Goal: Task Accomplishment & Management: Manage account settings

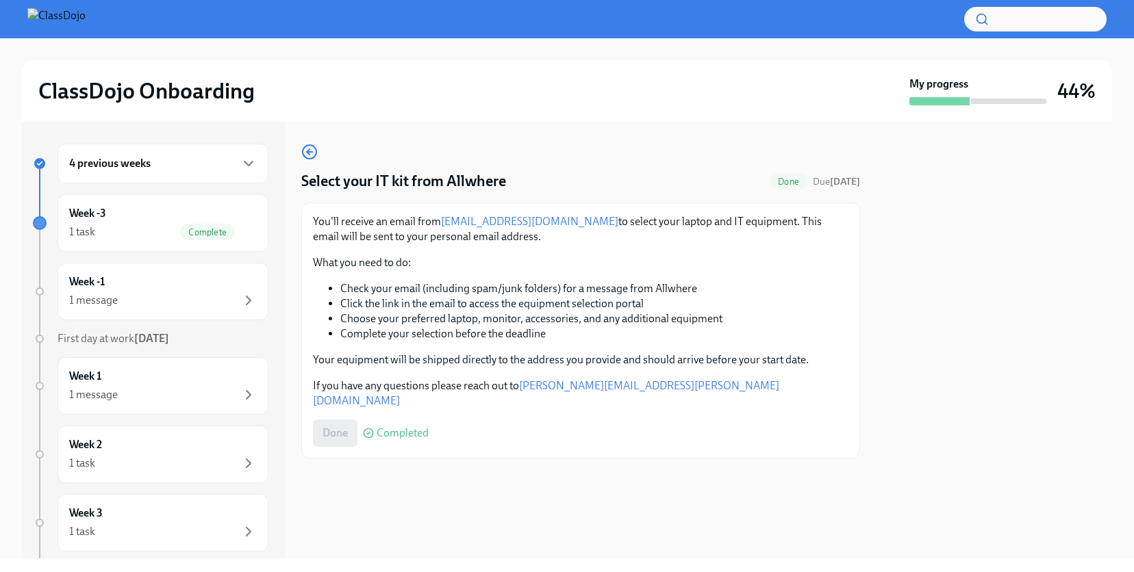
click at [174, 161] on div "4 previous weeks" at bounding box center [163, 163] width 188 height 16
click at [389, 350] on div "You'll receive an email from [EMAIL_ADDRESS][DOMAIN_NAME] to select your laptop…" at bounding box center [580, 311] width 535 height 194
click at [169, 297] on div "1 message" at bounding box center [163, 300] width 188 height 16
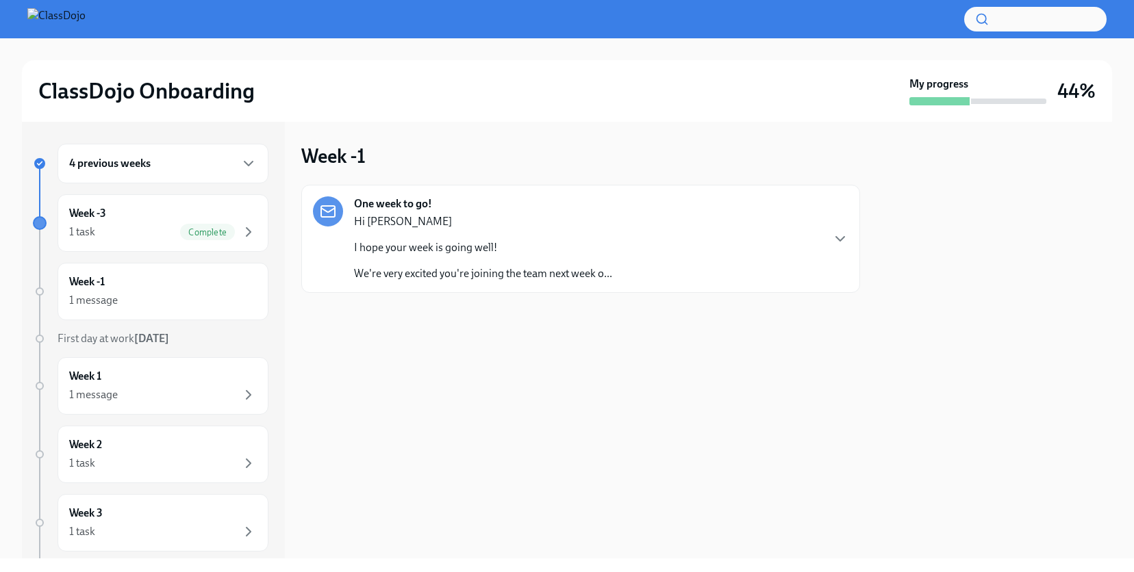
click at [430, 263] on div "Hi Solomon I hope your week is going well! We're very excited you're joining th…" at bounding box center [483, 247] width 258 height 67
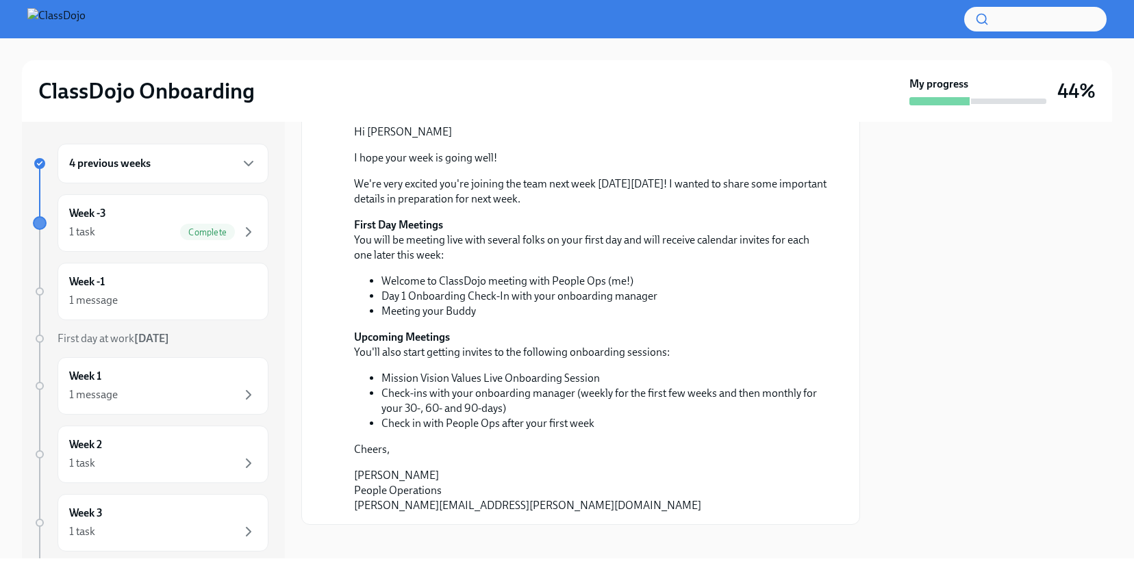
scroll to position [128, 0]
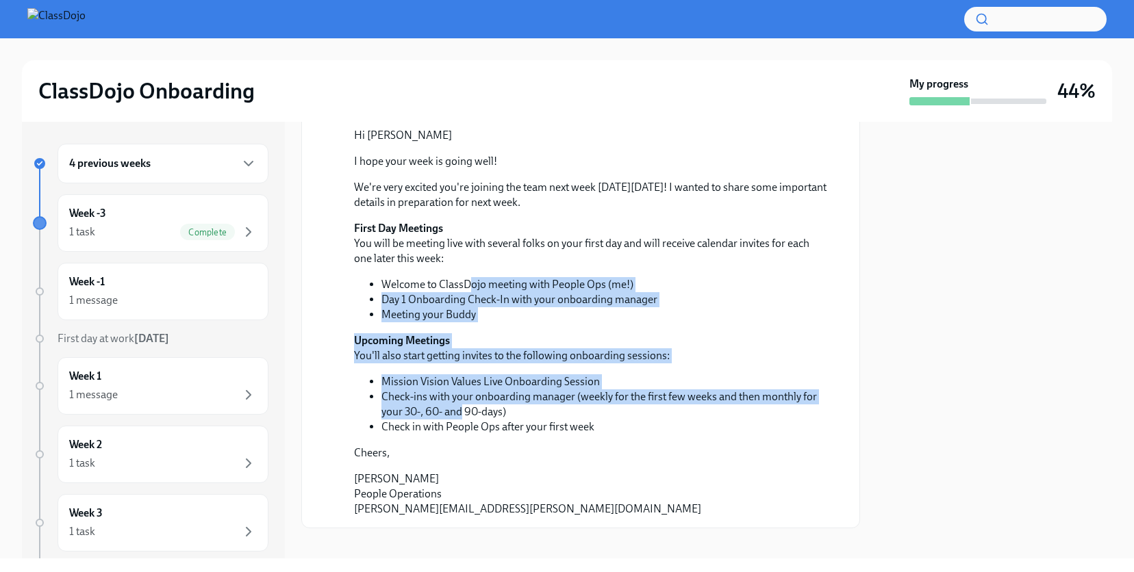
drag, startPoint x: 464, startPoint y: 417, endPoint x: 473, endPoint y: 287, distance: 130.5
click at [473, 287] on div "Hi Solomon I hope your week is going well! We're very excited you're joining th…" at bounding box center [590, 322] width 472 height 389
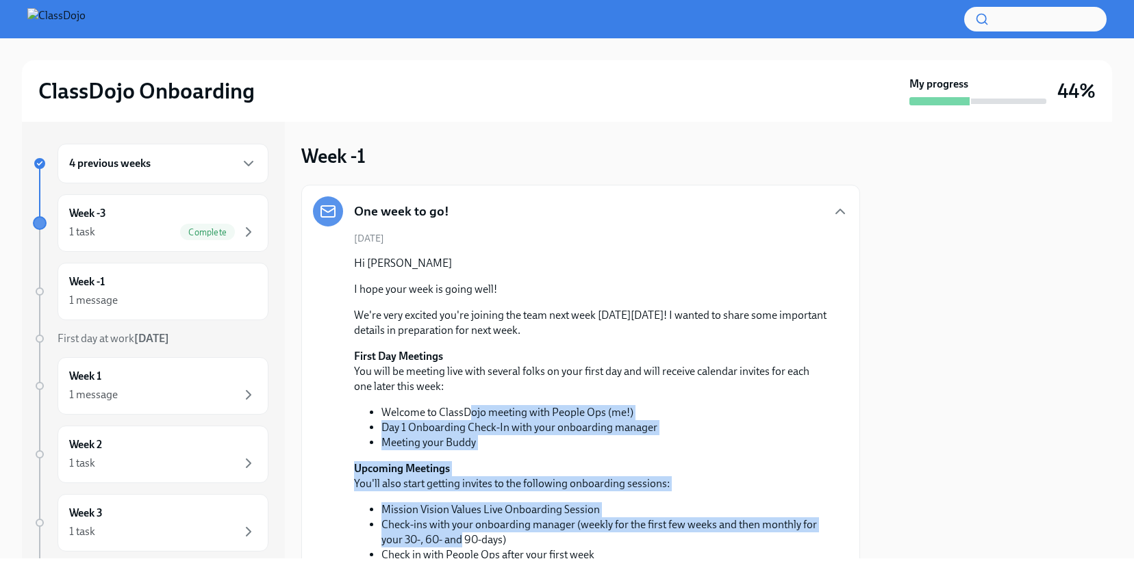
scroll to position [0, 0]
click at [173, 280] on div "Week -1 1 message" at bounding box center [163, 292] width 188 height 34
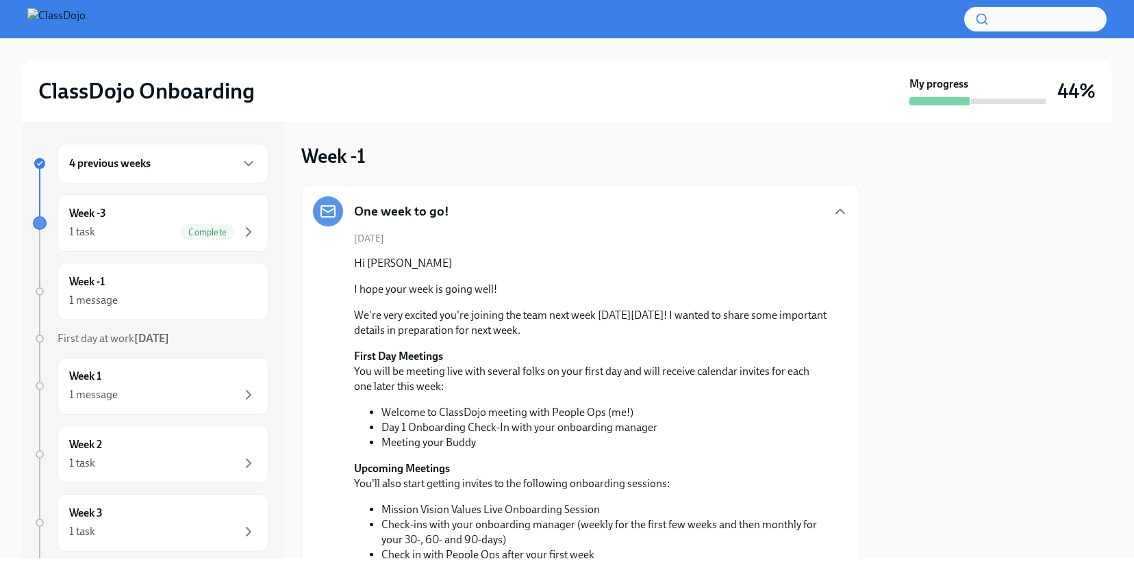
click at [206, 171] on div "4 previous weeks" at bounding box center [163, 163] width 188 height 16
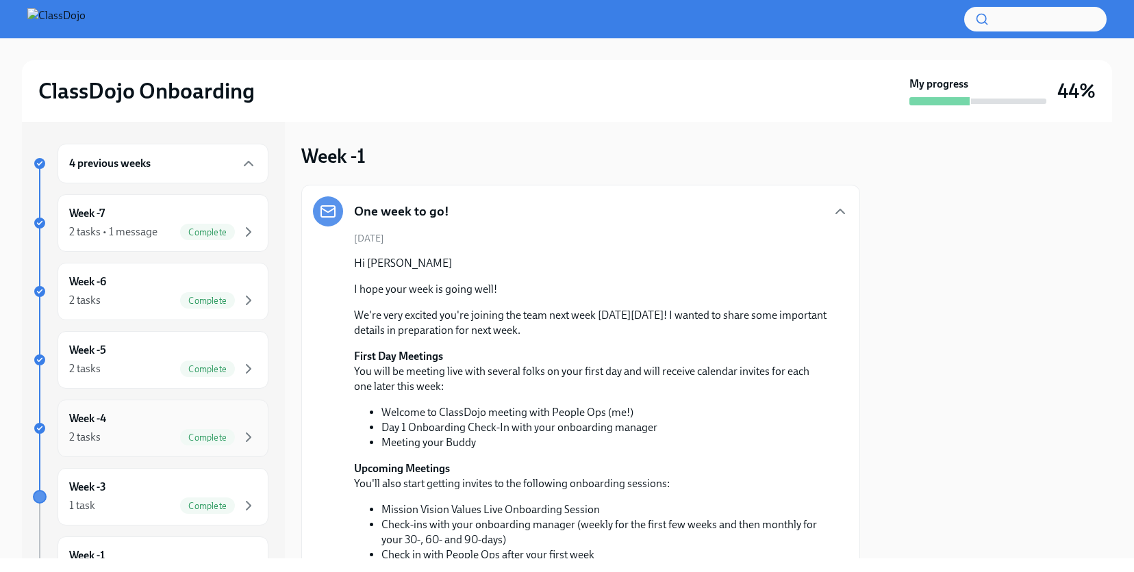
click at [169, 425] on div "Week -4 2 tasks Complete" at bounding box center [163, 429] width 188 height 34
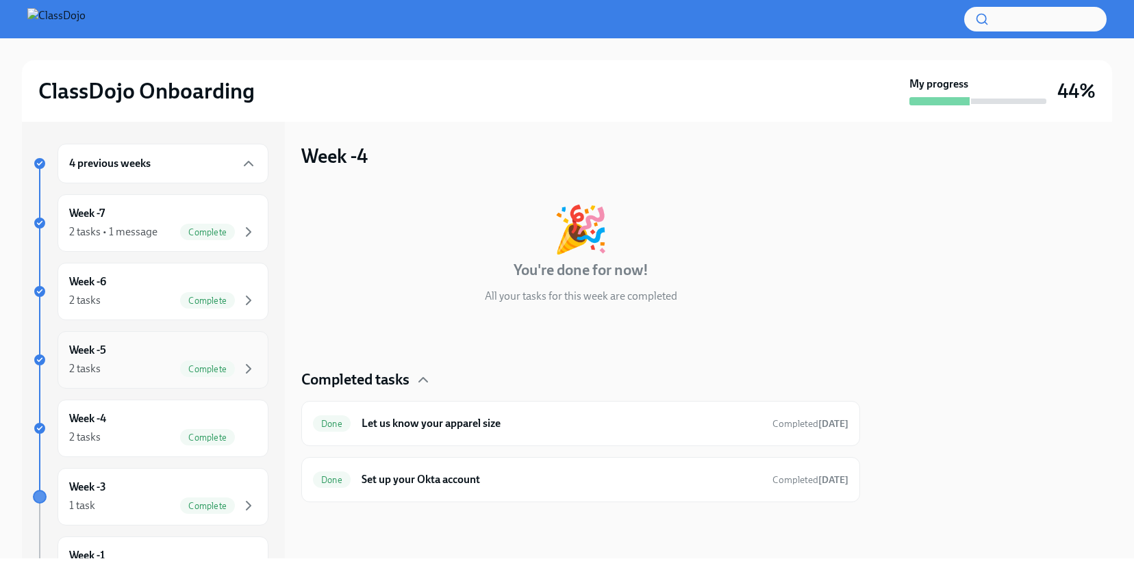
click at [171, 383] on div "Week -5 2 tasks Complete" at bounding box center [163, 360] width 211 height 58
click at [180, 362] on div "Complete" at bounding box center [207, 369] width 55 height 16
click at [157, 428] on div "Week -4 2 tasks Complete" at bounding box center [163, 429] width 188 height 34
click at [190, 299] on span "Complete" at bounding box center [207, 301] width 55 height 10
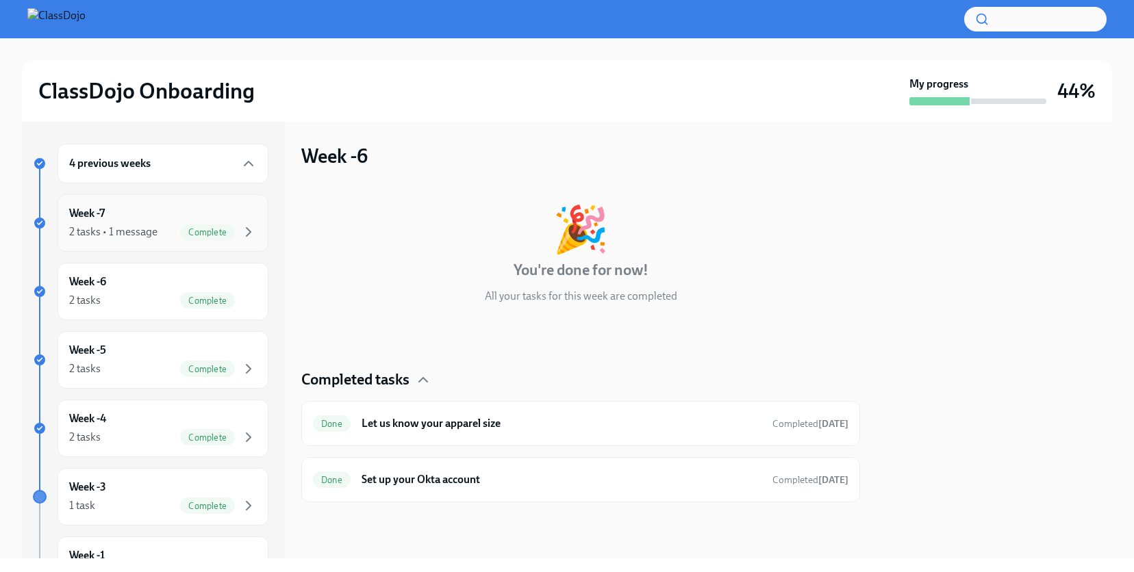
click at [210, 245] on div "Week -7 2 tasks • 1 message Complete" at bounding box center [163, 223] width 211 height 58
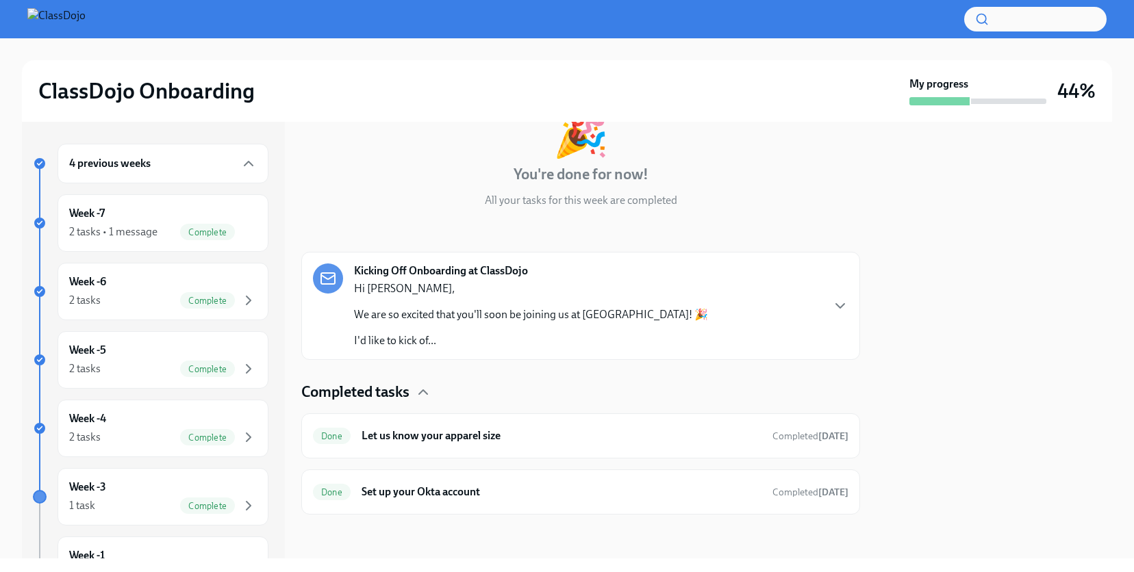
scroll to position [96, 0]
click at [435, 322] on p "We are so excited that you'll soon be joining us at ClassDojo! 🎉" at bounding box center [531, 314] width 354 height 15
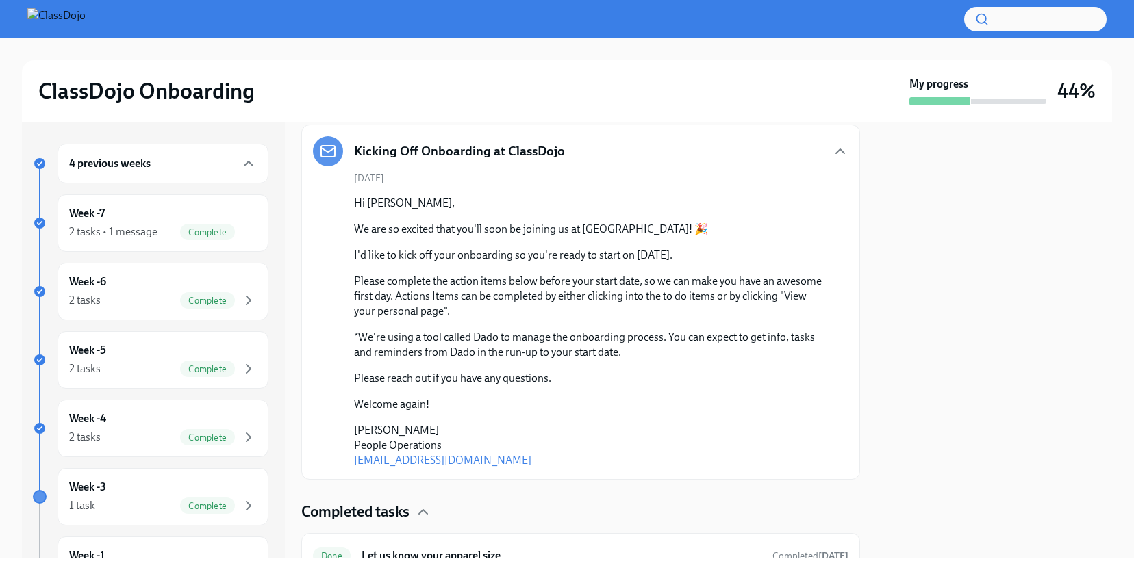
scroll to position [227, 0]
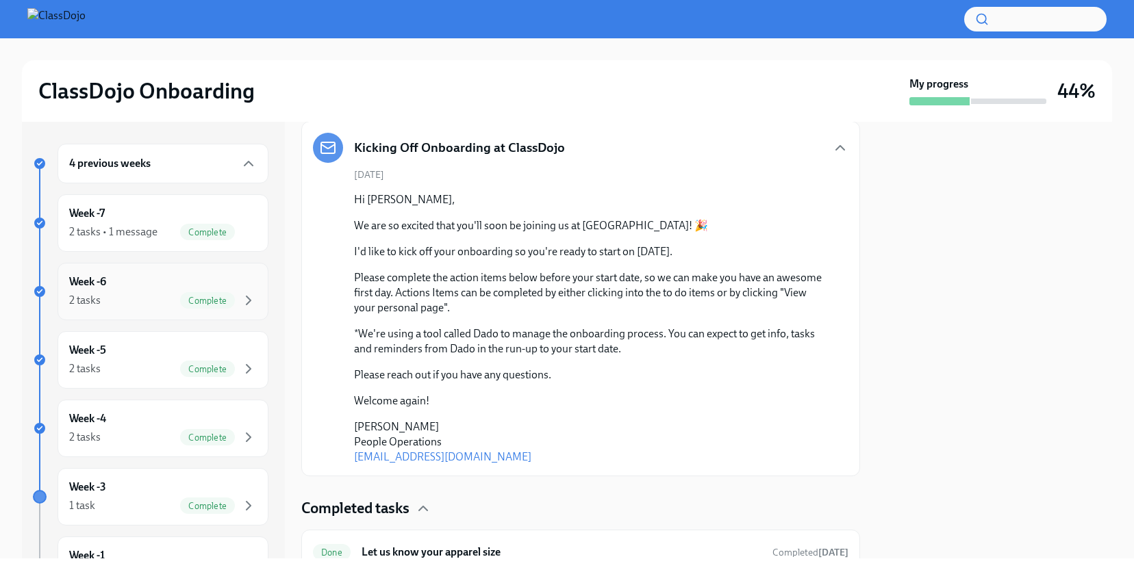
click at [187, 281] on div "Week -6 2 tasks Complete" at bounding box center [163, 292] width 188 height 34
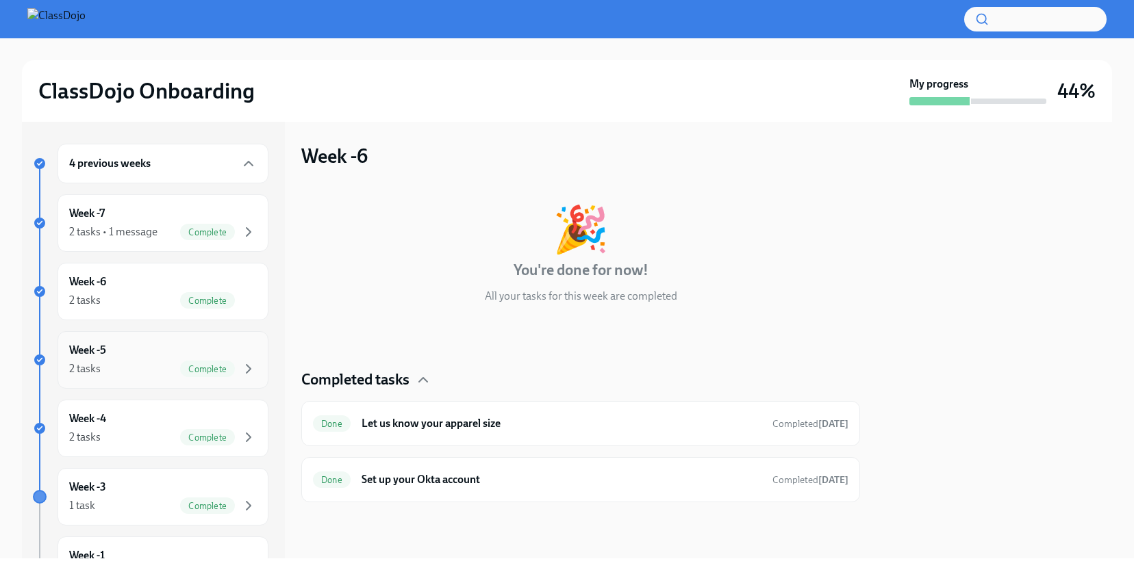
click at [180, 362] on div "Complete" at bounding box center [218, 369] width 77 height 16
click at [156, 416] on div "Week -4 2 tasks Complete" at bounding box center [163, 429] width 188 height 34
click at [147, 494] on div "Week -3 1 task Complete" at bounding box center [163, 497] width 188 height 34
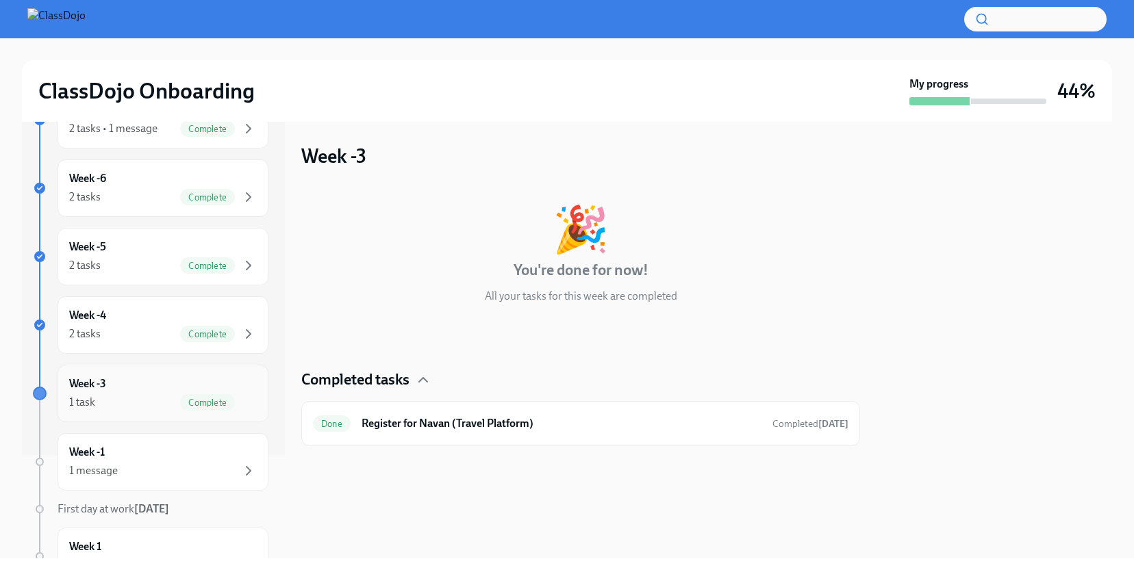
scroll to position [105, 0]
click at [191, 459] on div "Week -1 1 message" at bounding box center [163, 461] width 188 height 34
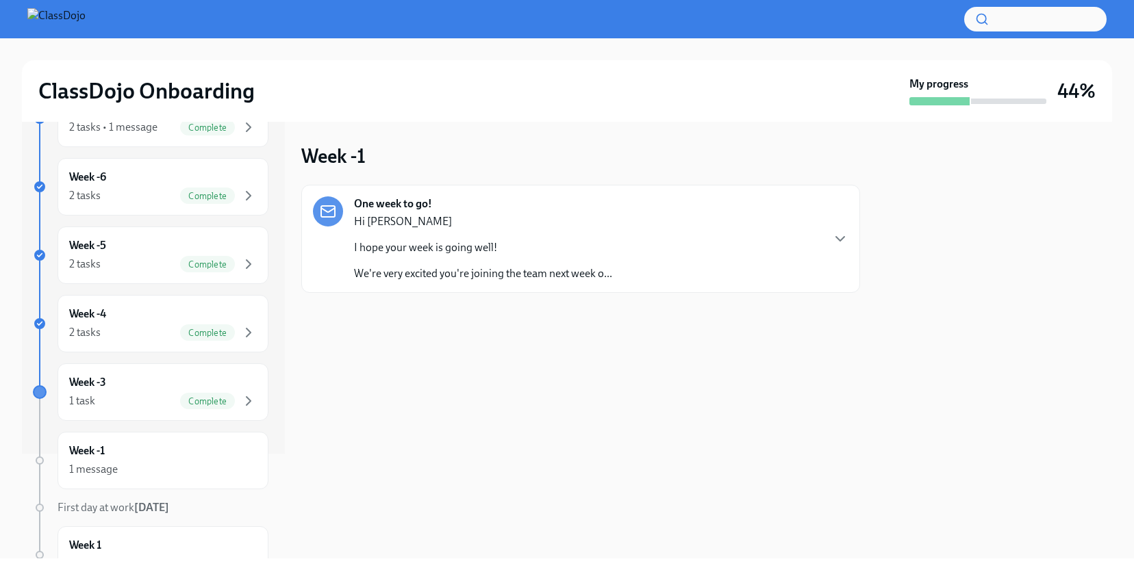
click at [525, 238] on div "Hi Solomon I hope your week is going well! We're very excited you're joining th…" at bounding box center [483, 247] width 258 height 67
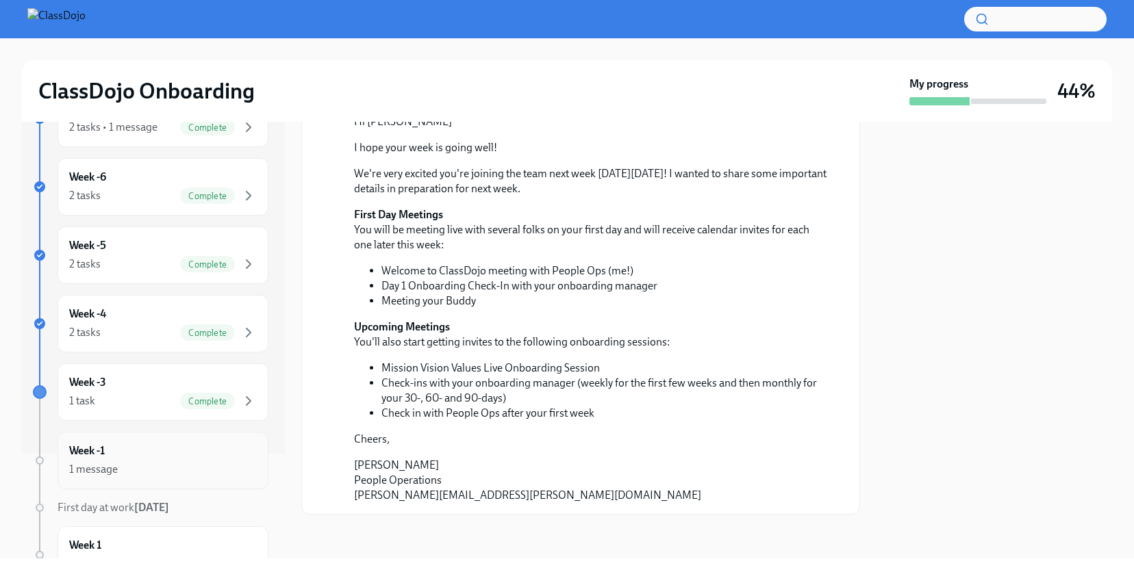
scroll to position [142, 0]
click at [202, 462] on div "1 message" at bounding box center [163, 470] width 188 height 16
click at [149, 545] on div "Week 1 1 message" at bounding box center [163, 555] width 188 height 34
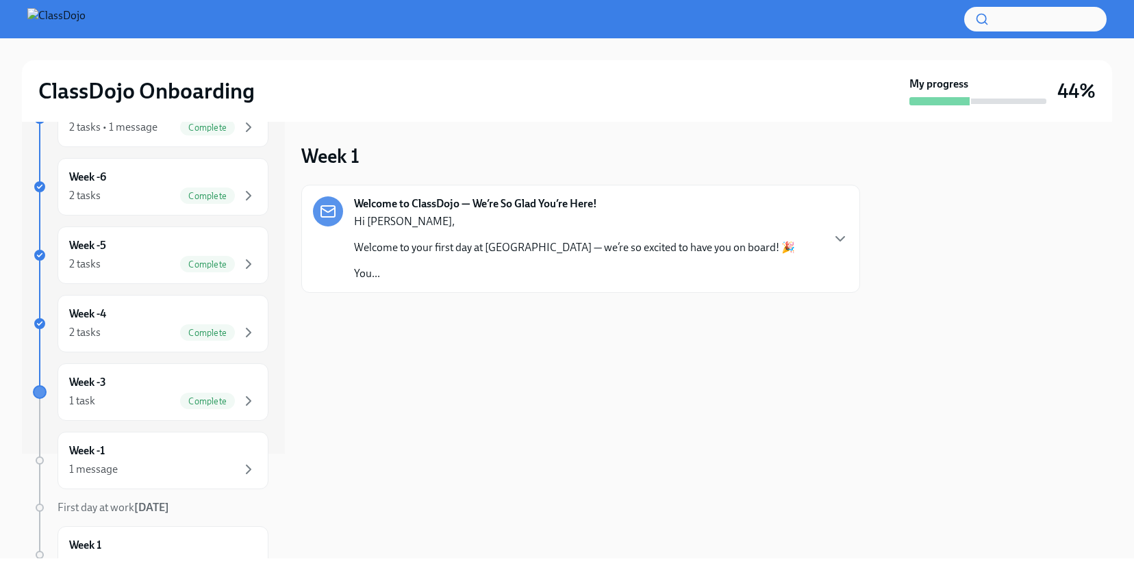
click at [479, 280] on p "You..." at bounding box center [574, 273] width 441 height 15
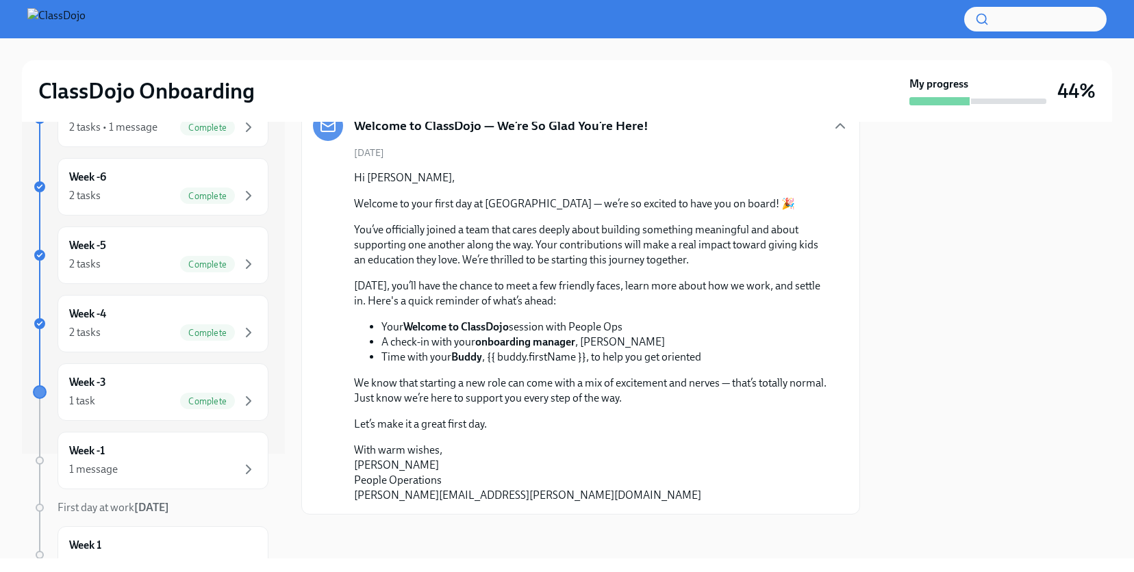
scroll to position [86, 0]
